Goal: Transaction & Acquisition: Purchase product/service

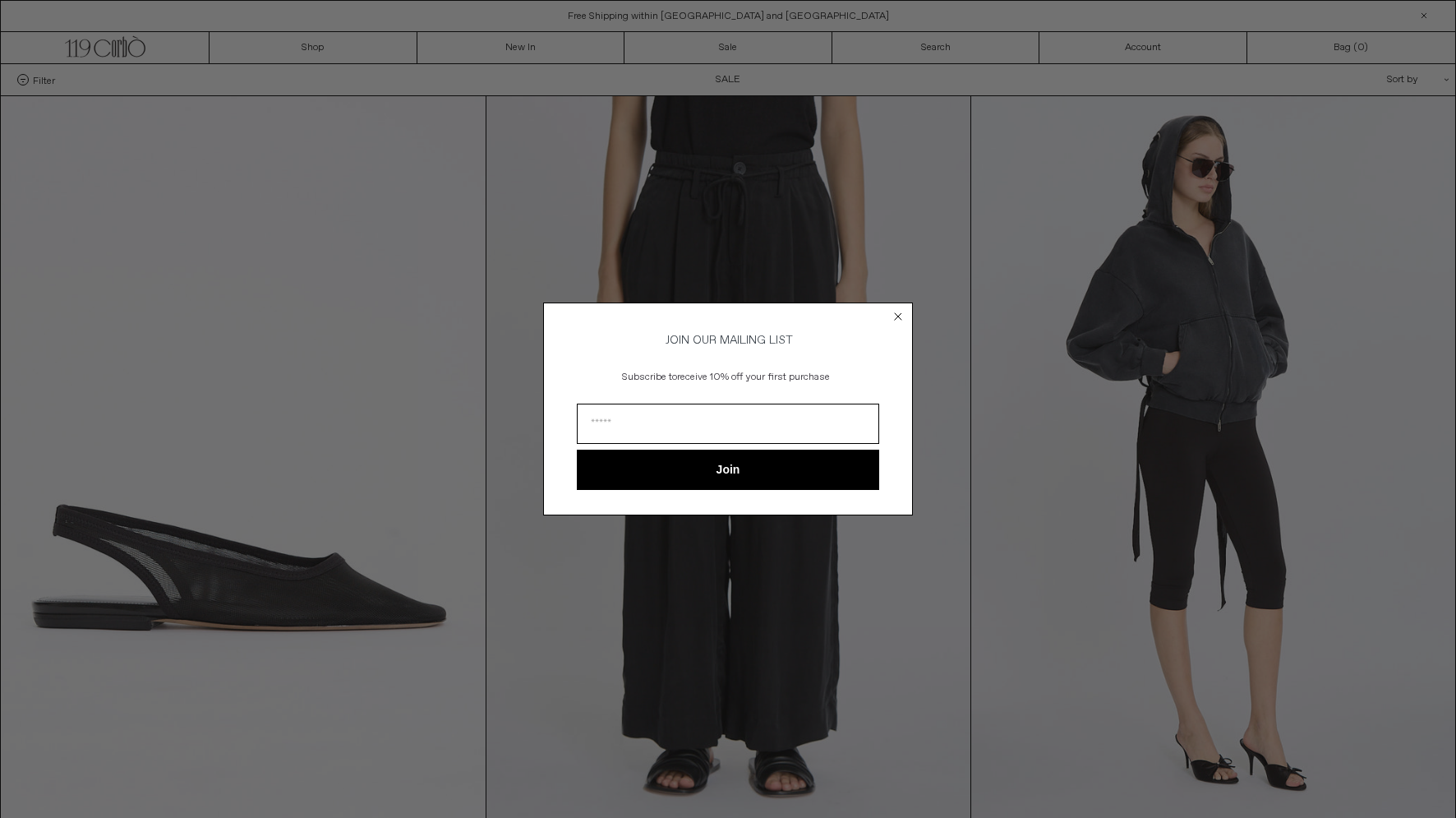
click at [898, 309] on circle "Close dialog" at bounding box center [898, 317] width 16 height 16
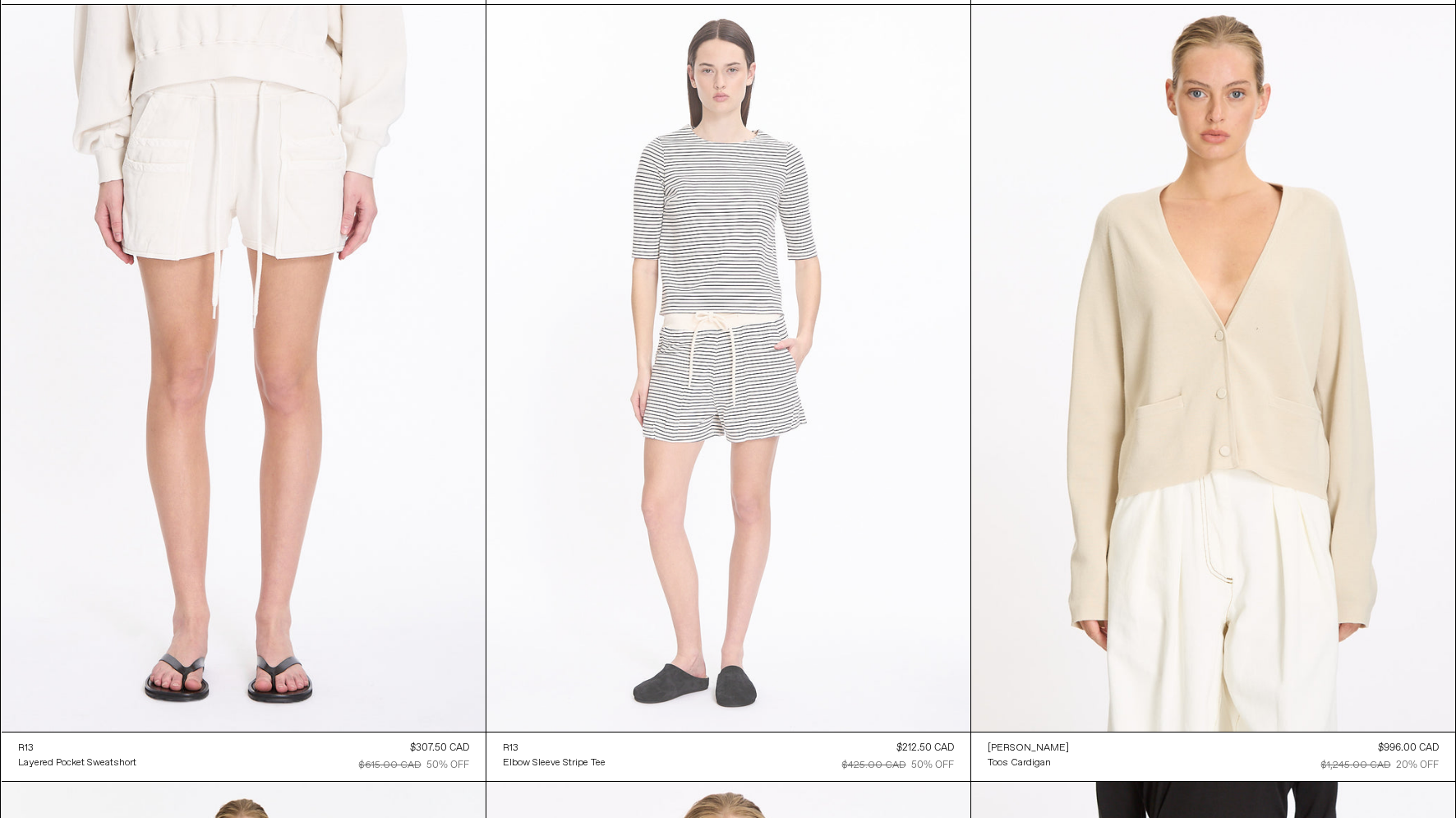
scroll to position [14060, 0]
click at [712, 341] on at bounding box center [728, 369] width 484 height 726
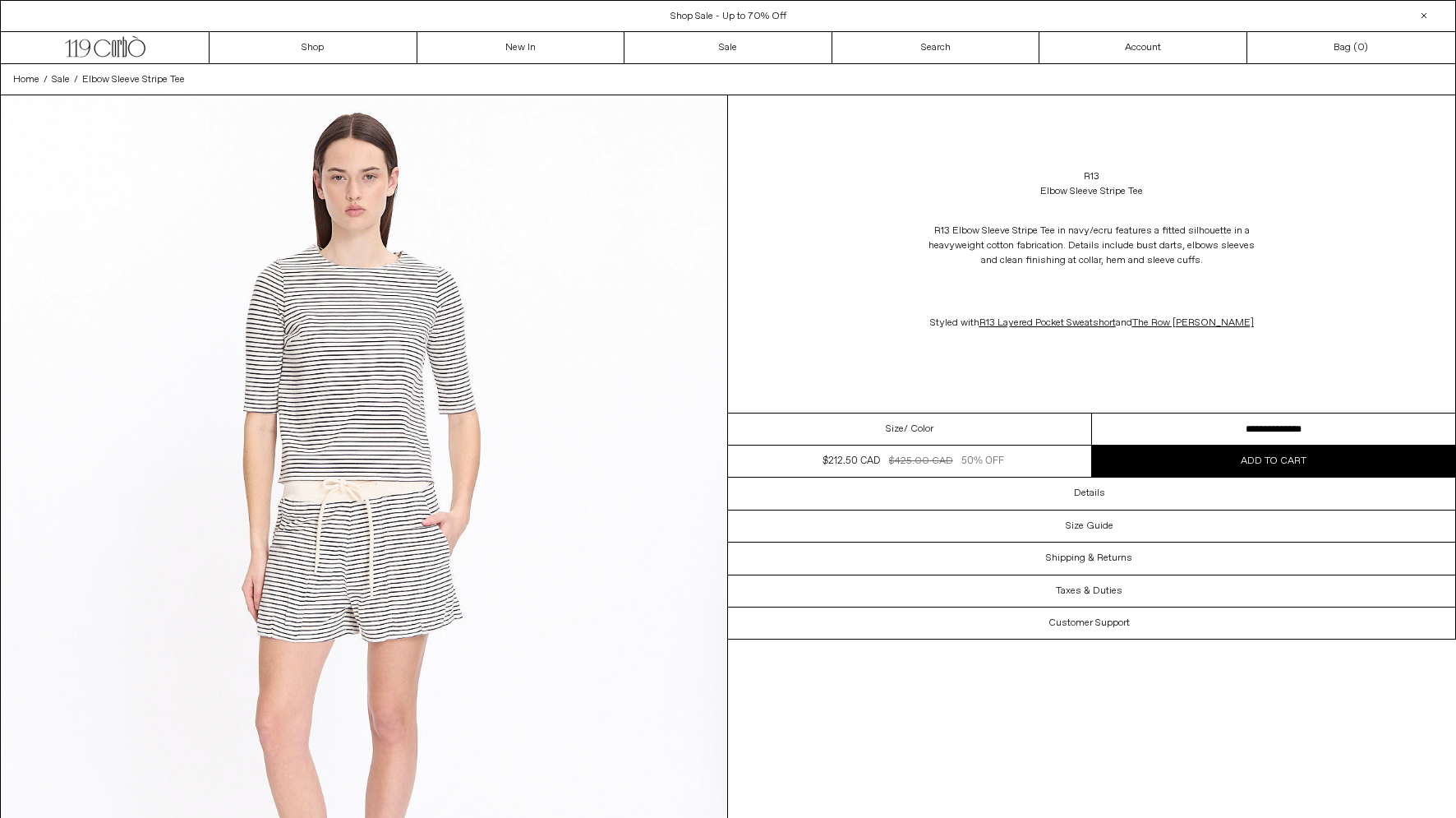
click at [1157, 419] on select "**********" at bounding box center [1274, 429] width 364 height 32
click at [1092, 178] on link "R13" at bounding box center [1091, 176] width 16 height 15
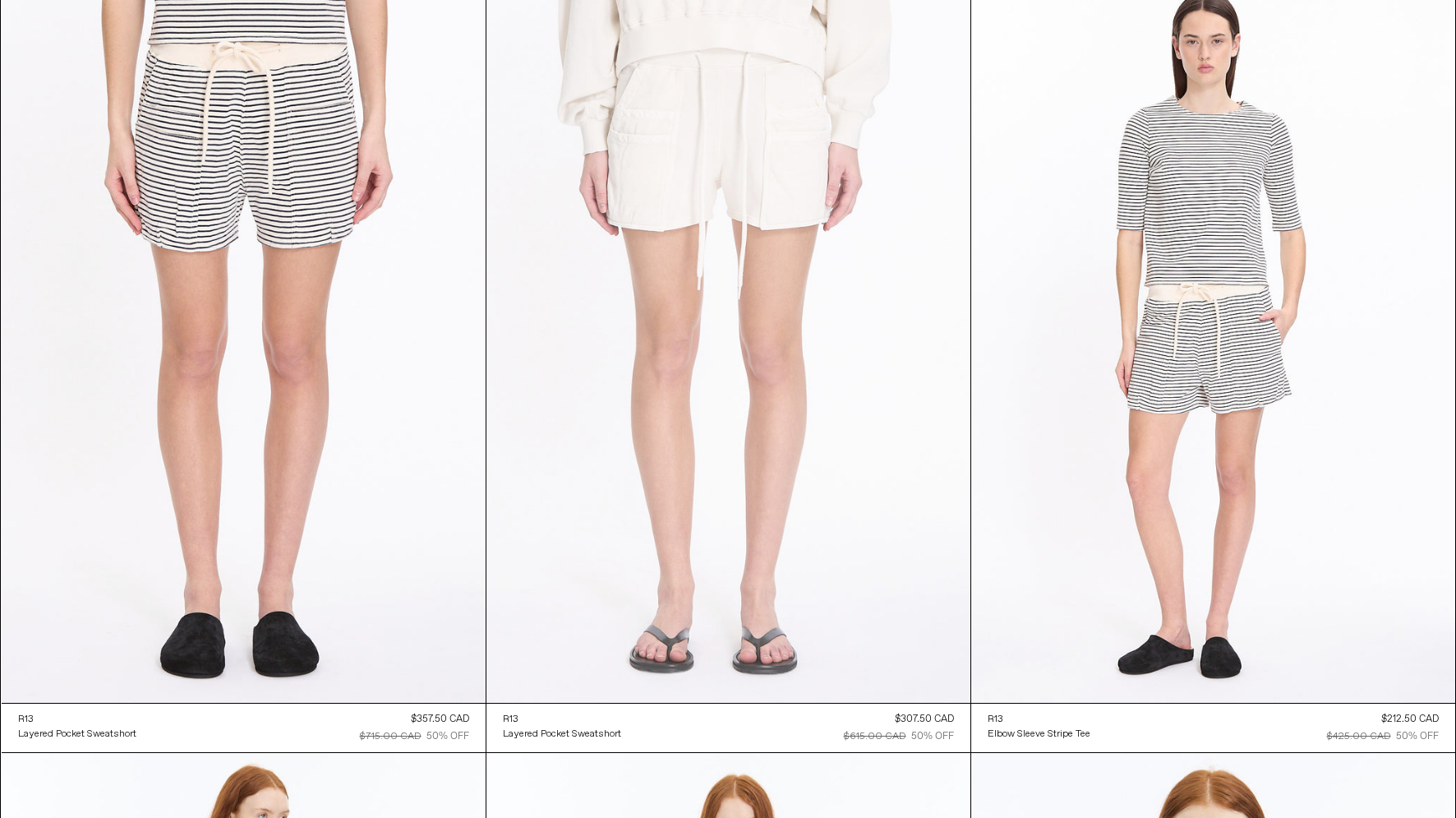
scroll to position [3215, 0]
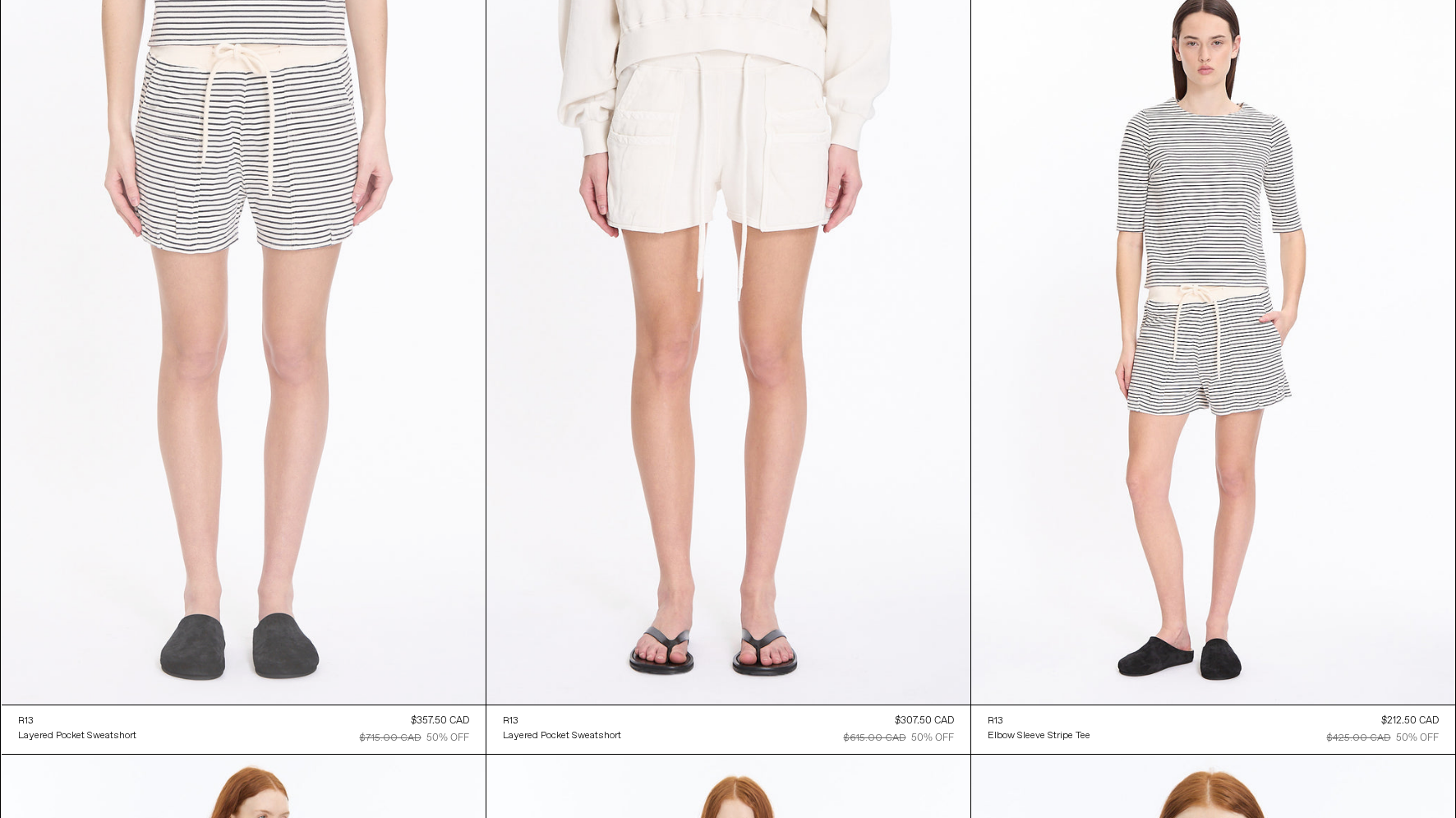
click at [339, 235] on at bounding box center [243, 341] width 484 height 726
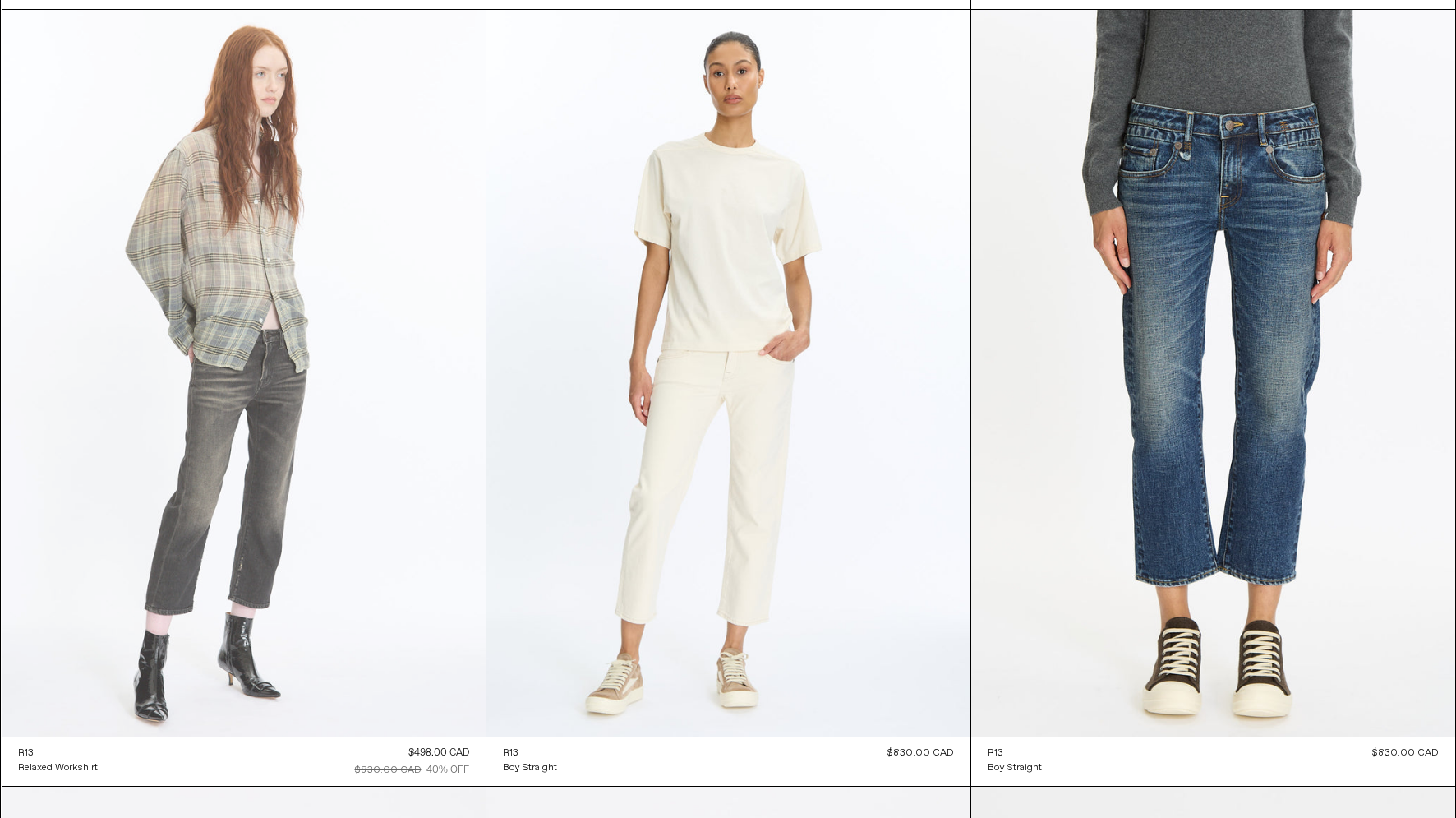
scroll to position [4735, 0]
click at [340, 469] on at bounding box center [243, 373] width 484 height 726
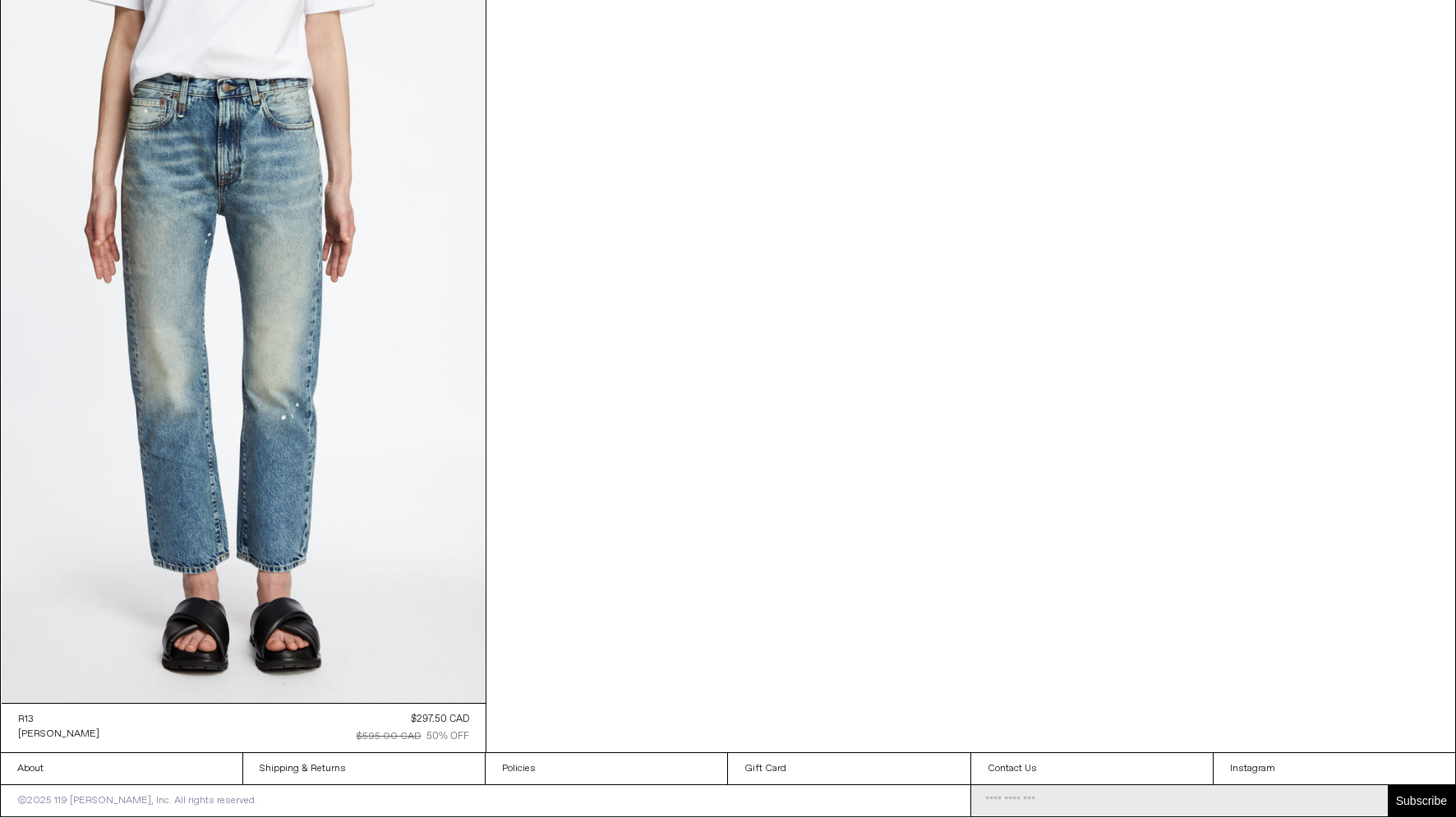
scroll to position [10196, 0]
